Goal: Information Seeking & Learning: Check status

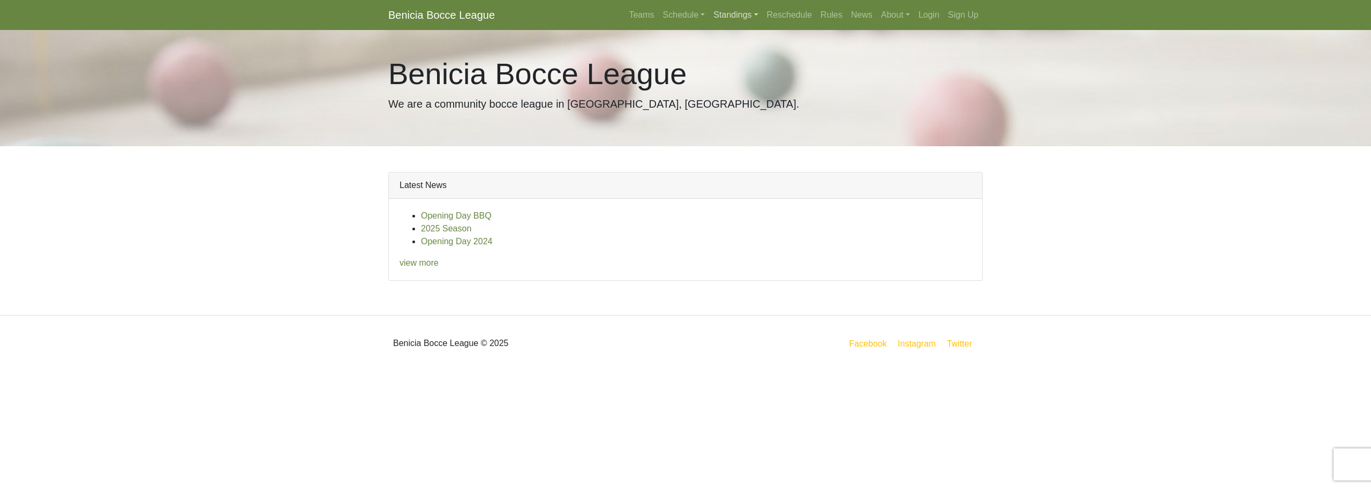
click at [727, 16] on link "Standings" at bounding box center [735, 14] width 53 height 21
click at [740, 54] on link "[DATE] Night" at bounding box center [753, 57] width 86 height 17
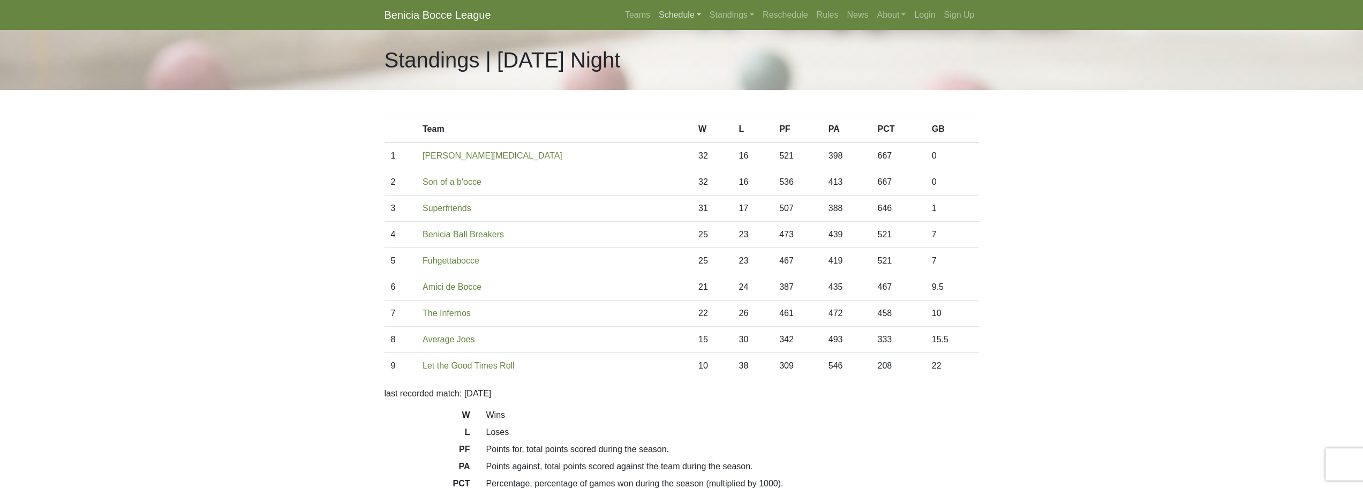
click at [678, 19] on link "Schedule" at bounding box center [680, 14] width 51 height 21
click at [682, 71] on link "[DATE] Night" at bounding box center [698, 74] width 86 height 17
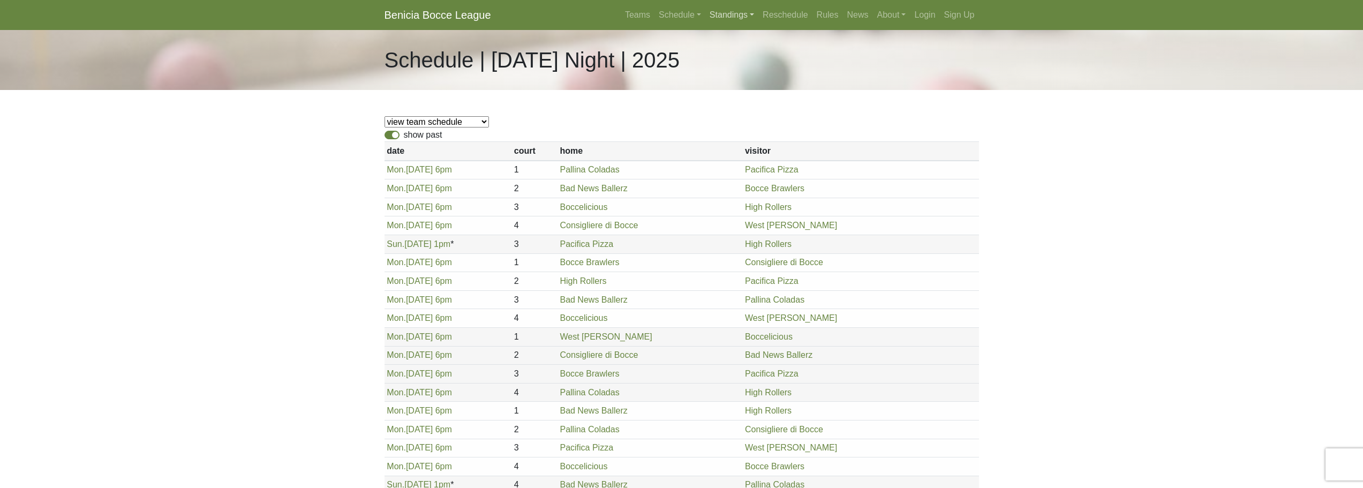
click at [731, 13] on link "Standings" at bounding box center [731, 14] width 53 height 21
click at [738, 87] on link "[DATE] Night" at bounding box center [749, 91] width 86 height 17
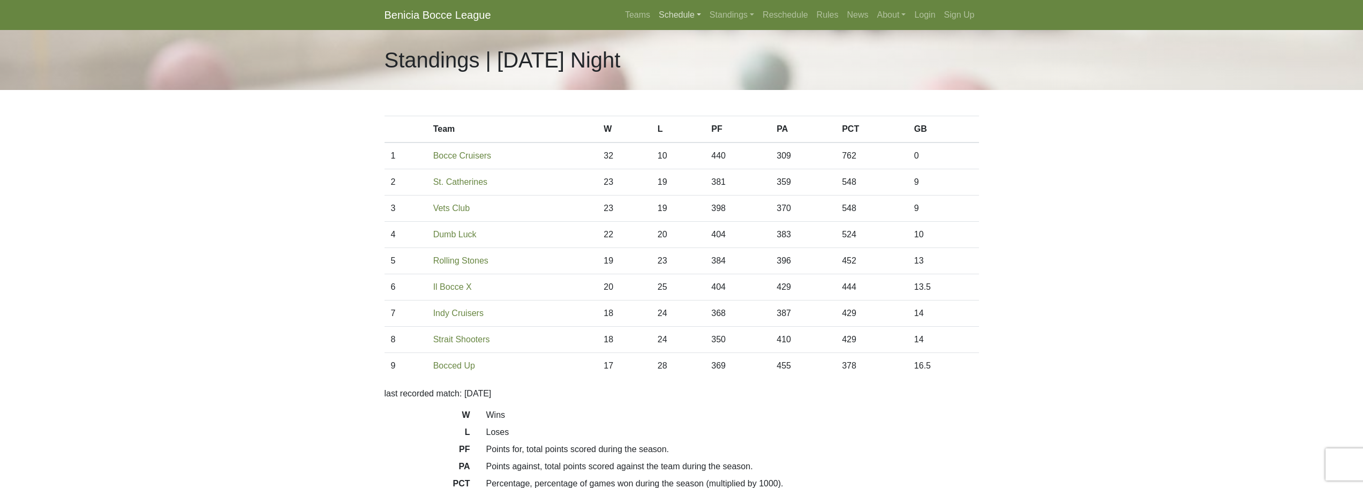
click at [677, 16] on link "Schedule" at bounding box center [680, 14] width 51 height 21
click at [668, 94] on link "[DATE] Night" at bounding box center [698, 91] width 86 height 17
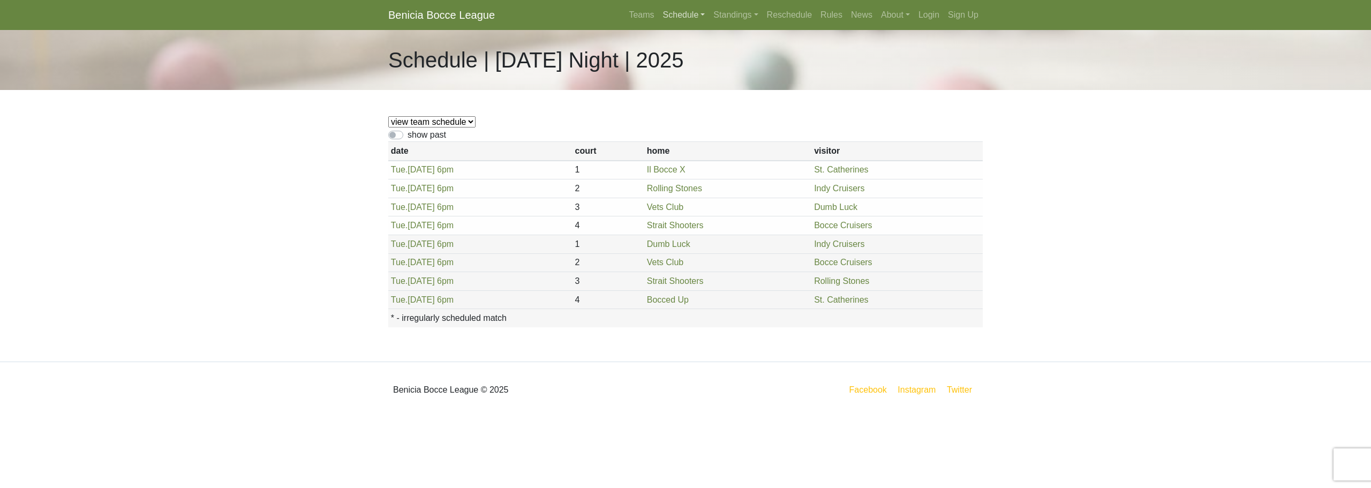
click at [695, 17] on link "Schedule" at bounding box center [684, 14] width 51 height 21
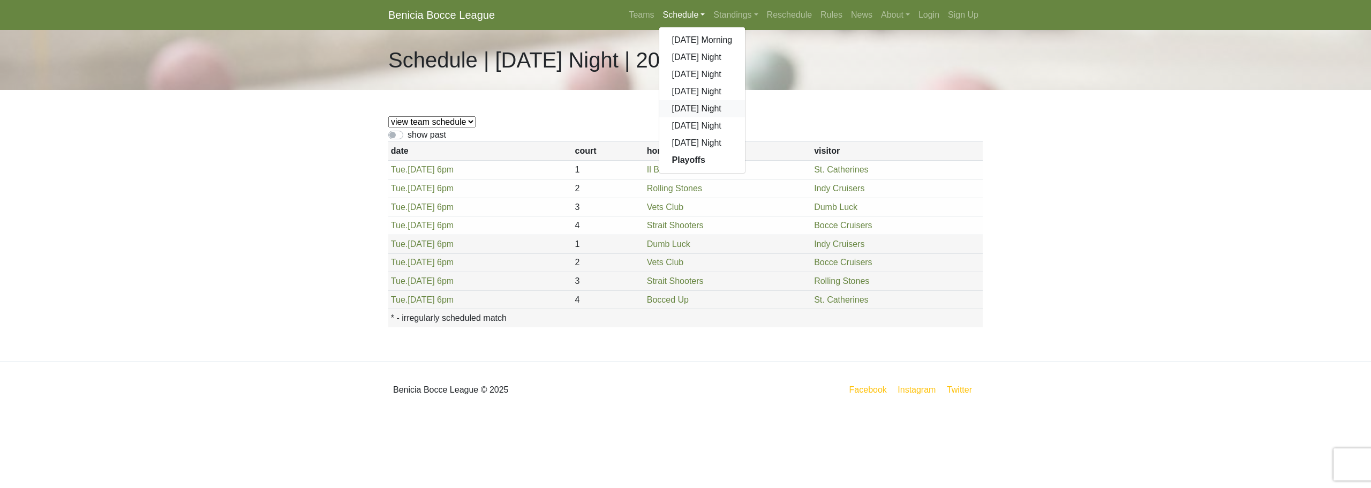
click at [690, 110] on link "[DATE] Night" at bounding box center [702, 108] width 86 height 17
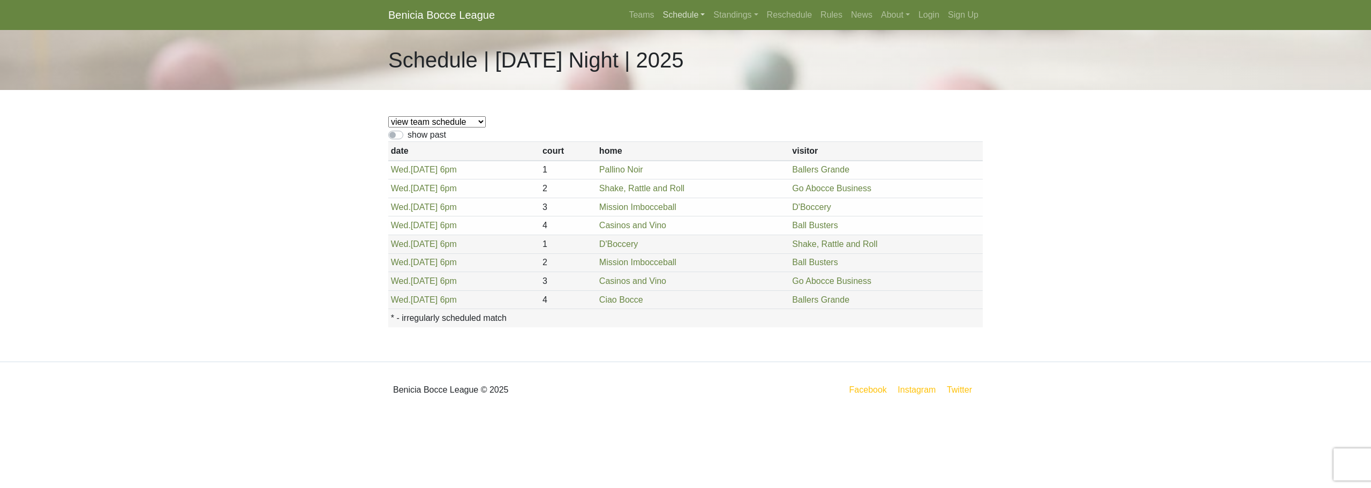
click at [679, 14] on link "Schedule" at bounding box center [684, 14] width 51 height 21
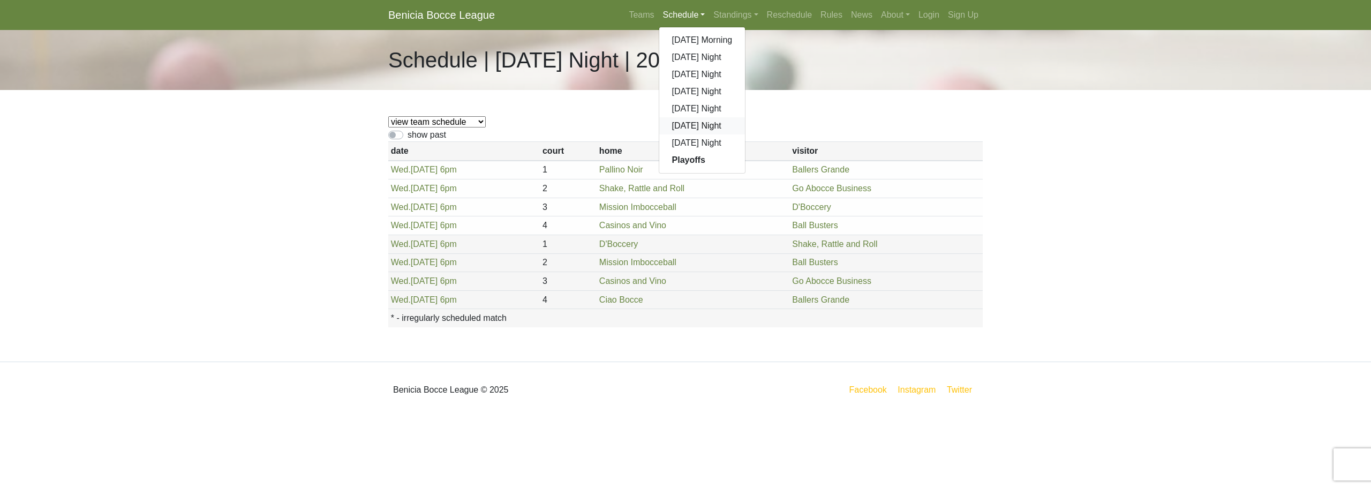
click at [688, 128] on link "[DATE] Night" at bounding box center [702, 125] width 86 height 17
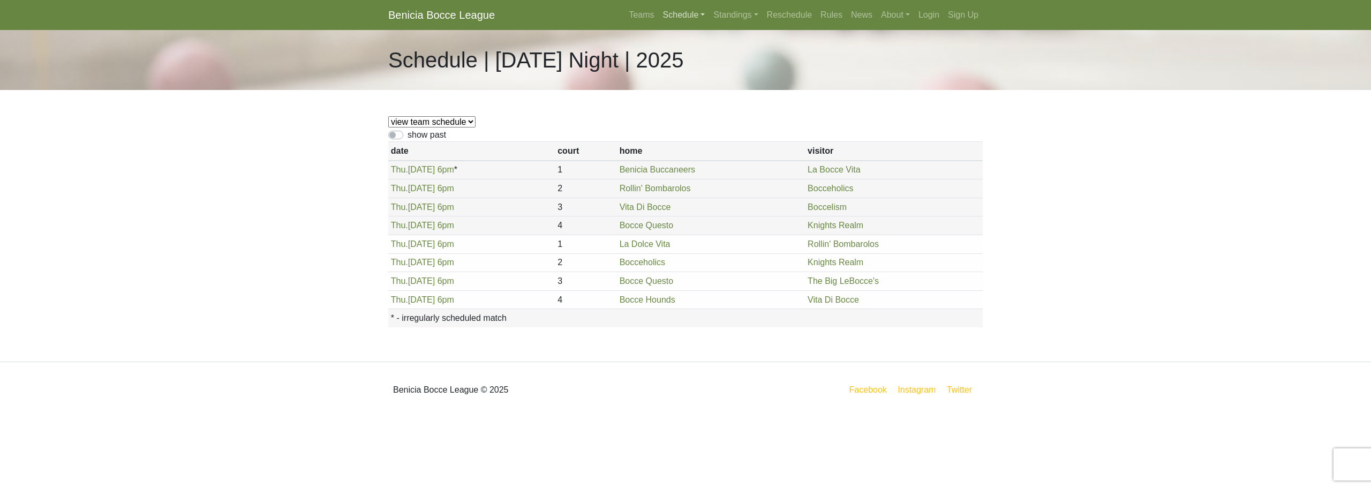
click at [688, 16] on link "Schedule" at bounding box center [684, 14] width 51 height 21
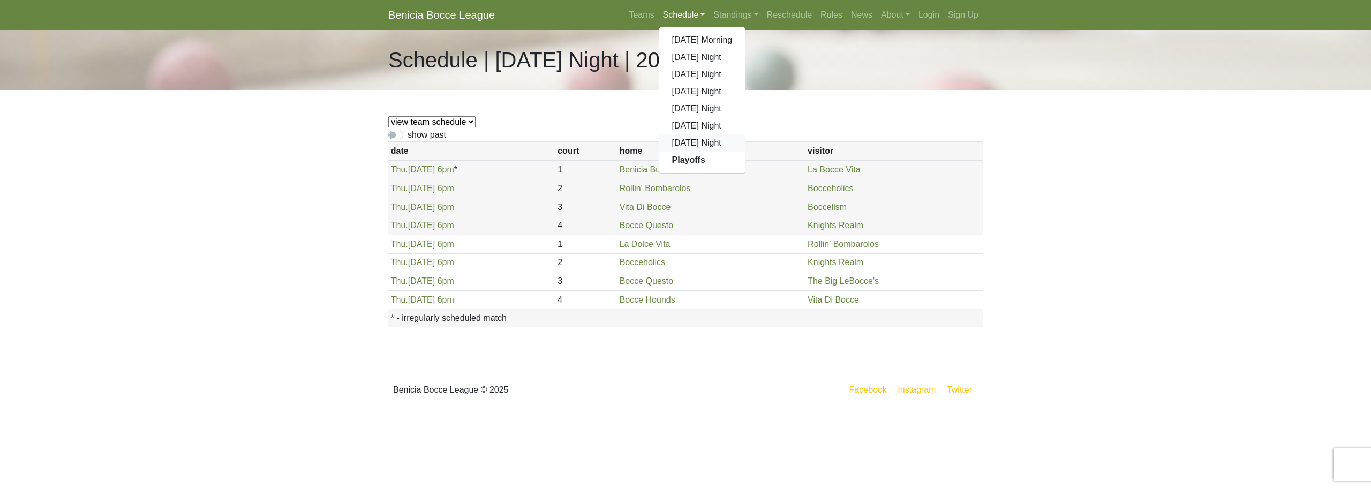
click at [692, 145] on link "[DATE] Night" at bounding box center [702, 142] width 86 height 17
